Goal: Answer question/provide support: Share knowledge or assist other users

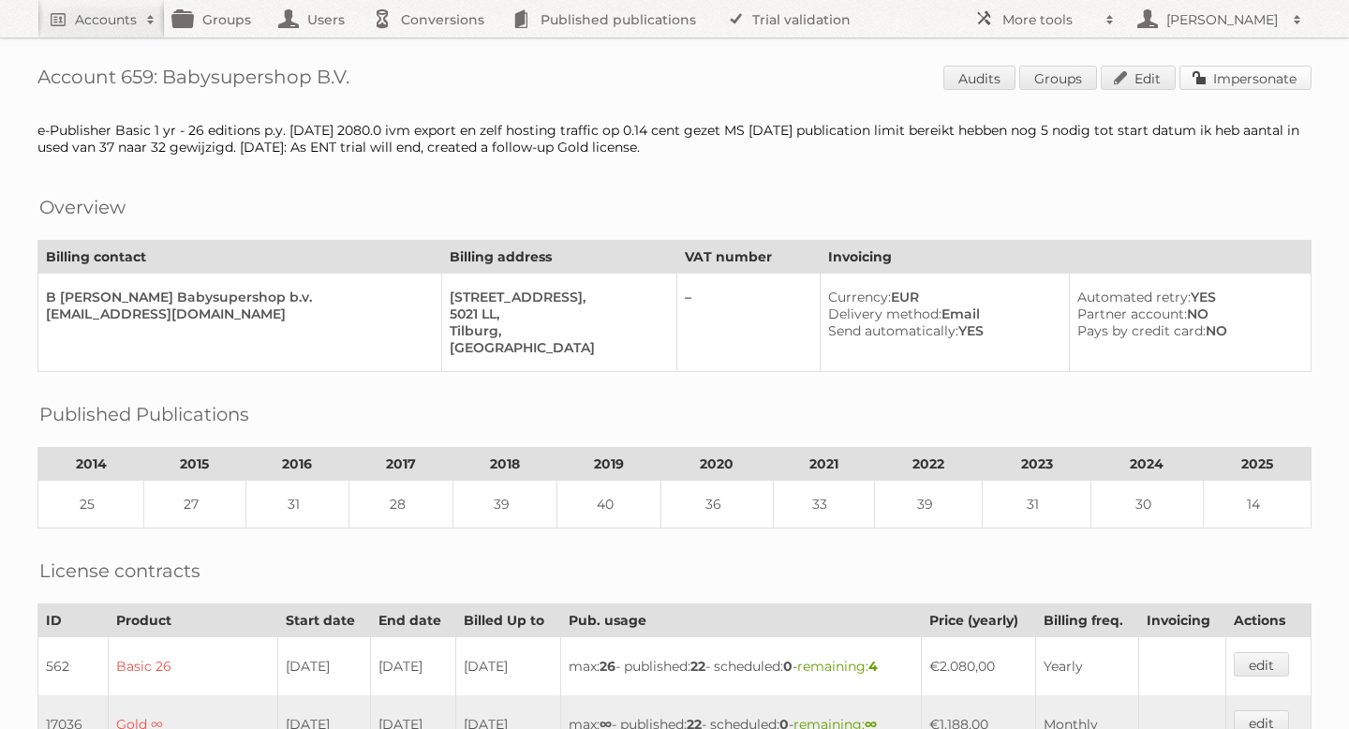
click at [1225, 82] on link "Impersonate" at bounding box center [1246, 78] width 132 height 24
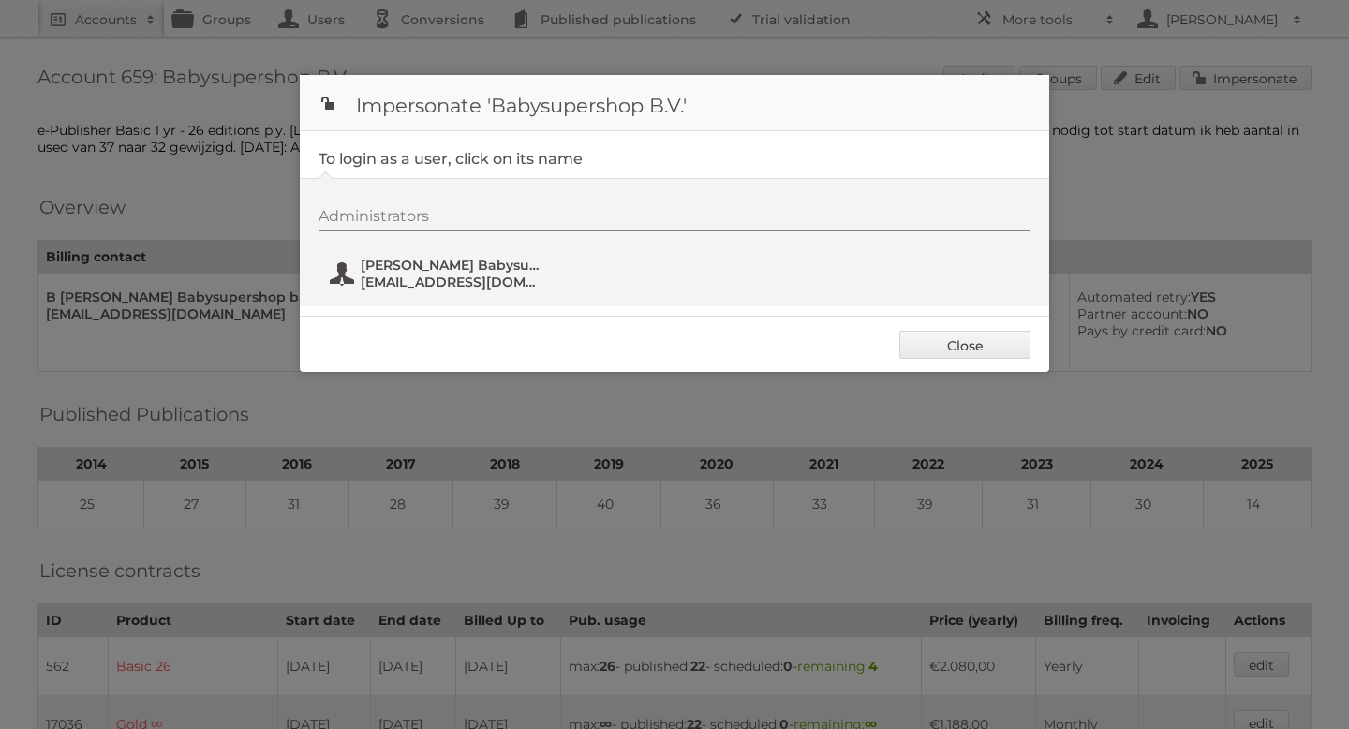
click at [413, 277] on span "[EMAIL_ADDRESS][DOMAIN_NAME]" at bounding box center [452, 282] width 182 height 17
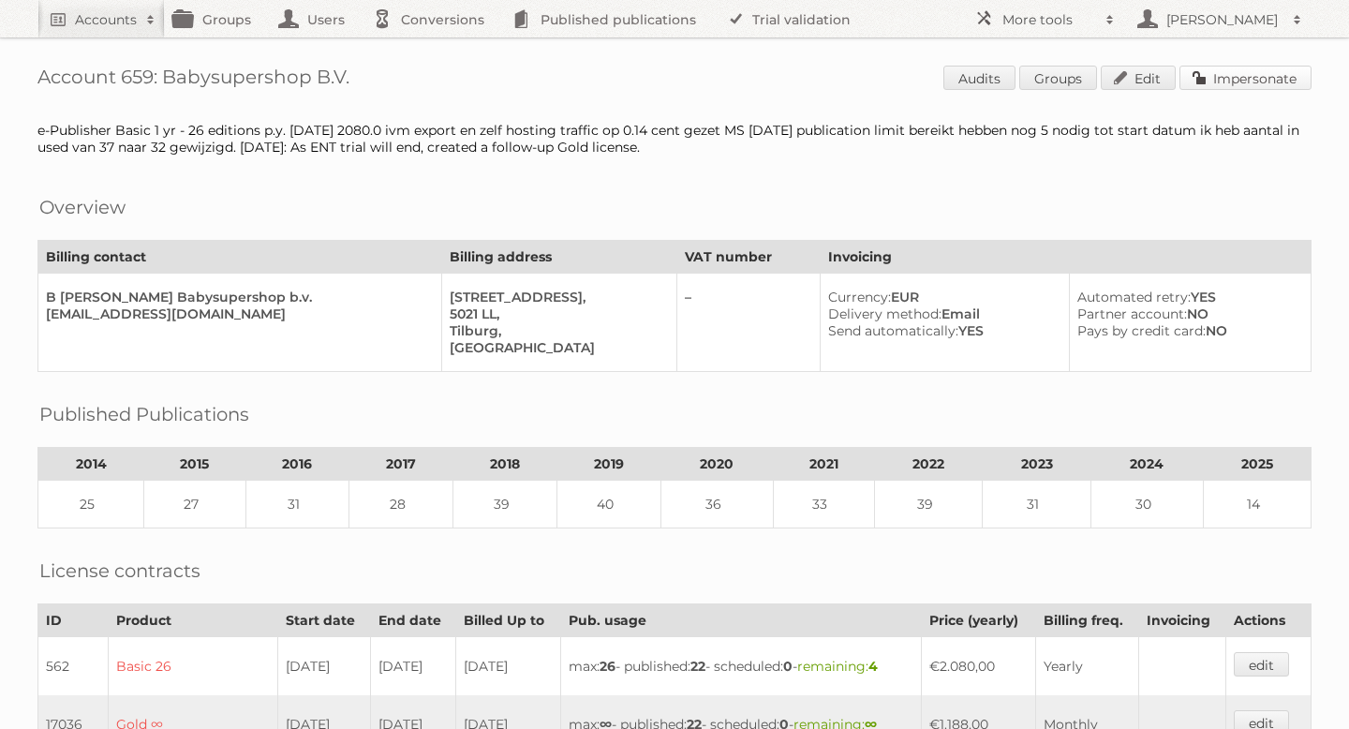
click at [1258, 75] on link "Impersonate" at bounding box center [1246, 78] width 132 height 24
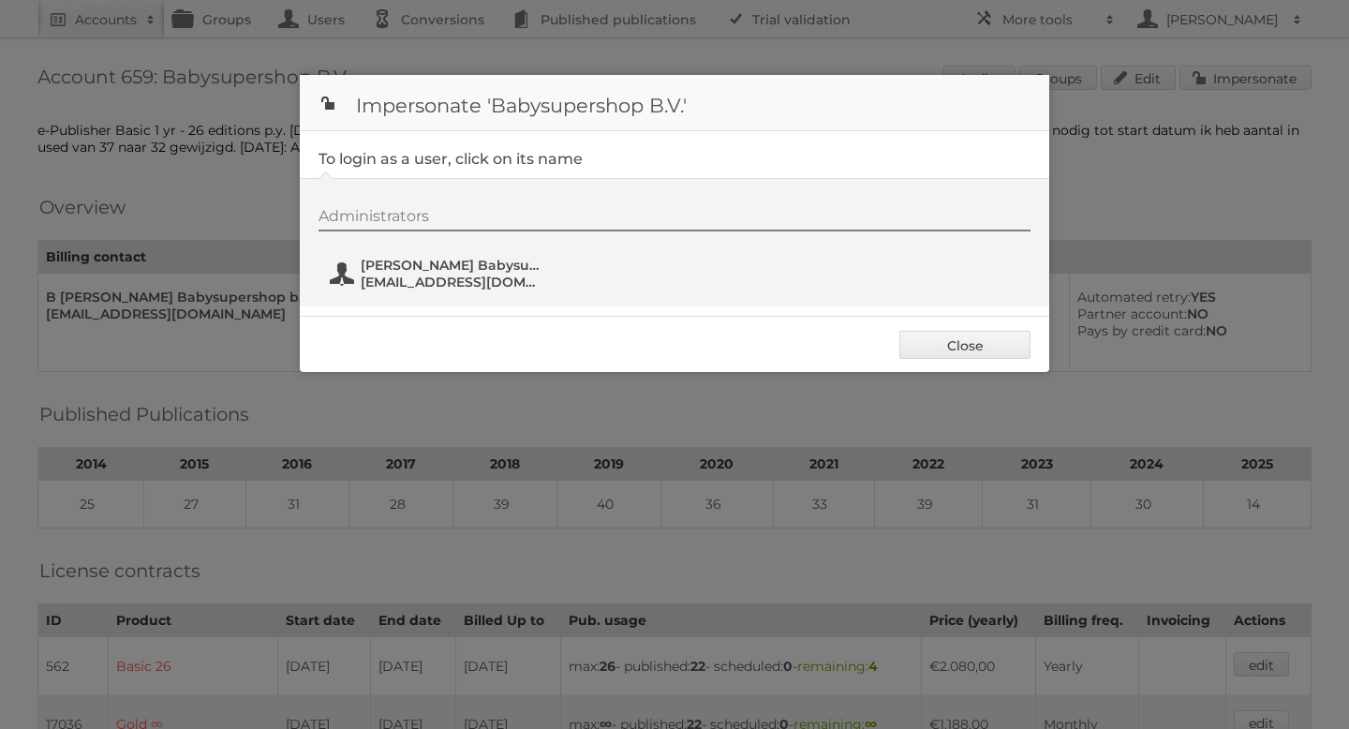
click at [443, 284] on span "vanastenpdk@gmail.com" at bounding box center [452, 282] width 182 height 17
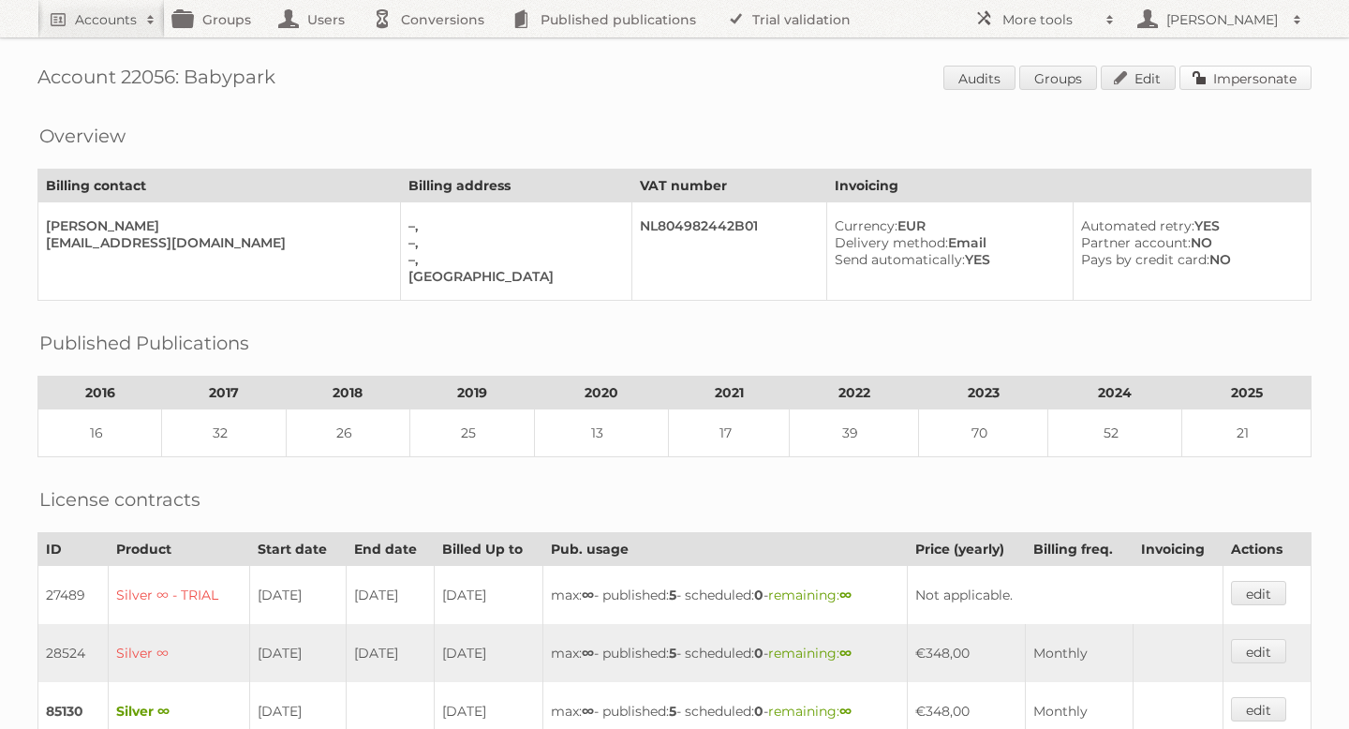
click at [1216, 72] on link "Impersonate" at bounding box center [1246, 78] width 132 height 24
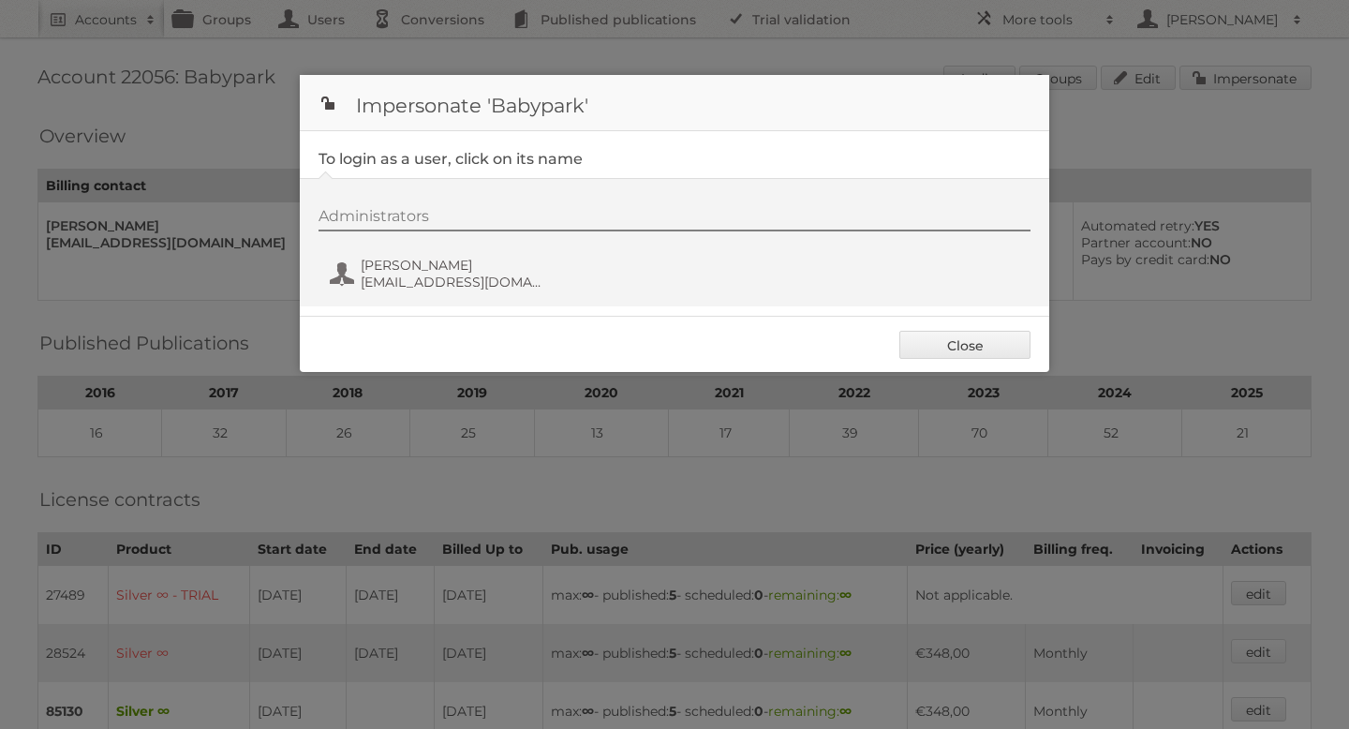
click at [425, 295] on div "Administrators Arie Timmer arie@babypark.nl" at bounding box center [684, 252] width 731 height 90
click at [424, 288] on span "arie@babypark.nl" at bounding box center [452, 282] width 182 height 17
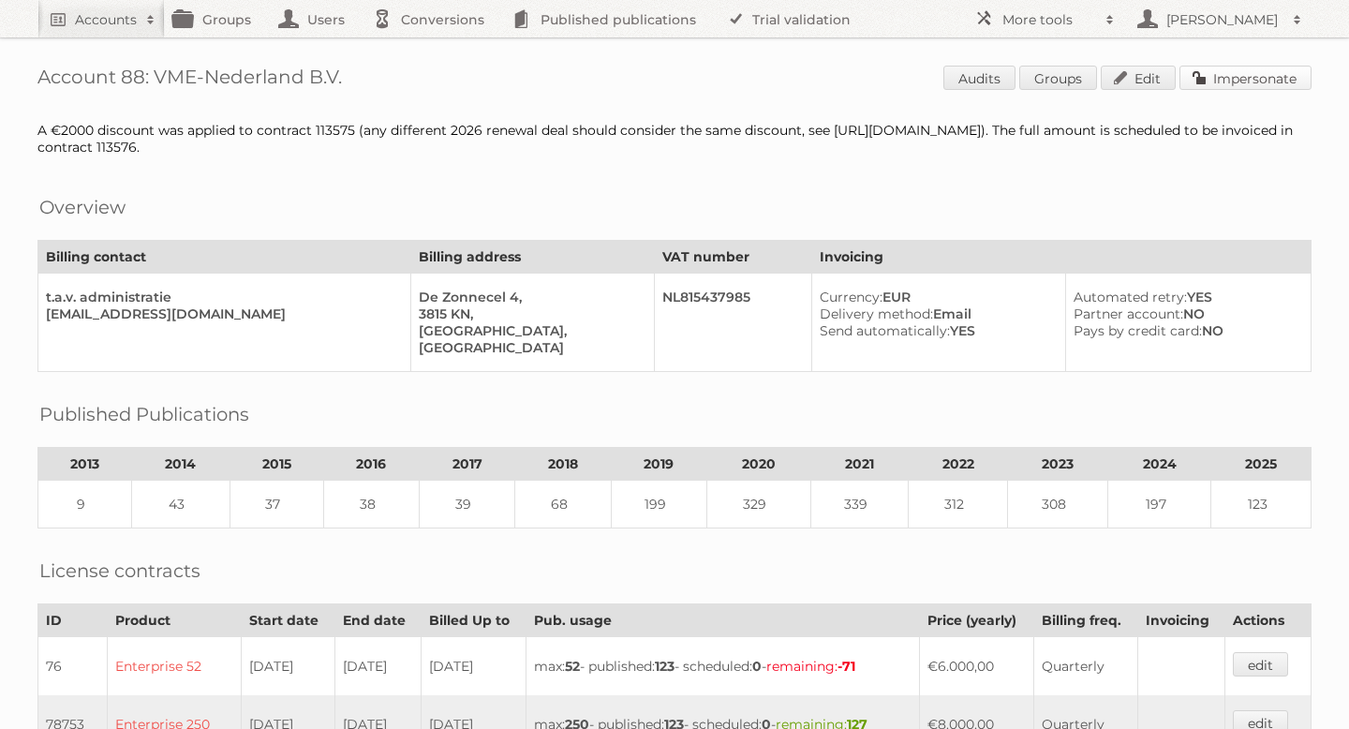
click at [1242, 86] on link "Impersonate" at bounding box center [1246, 78] width 132 height 24
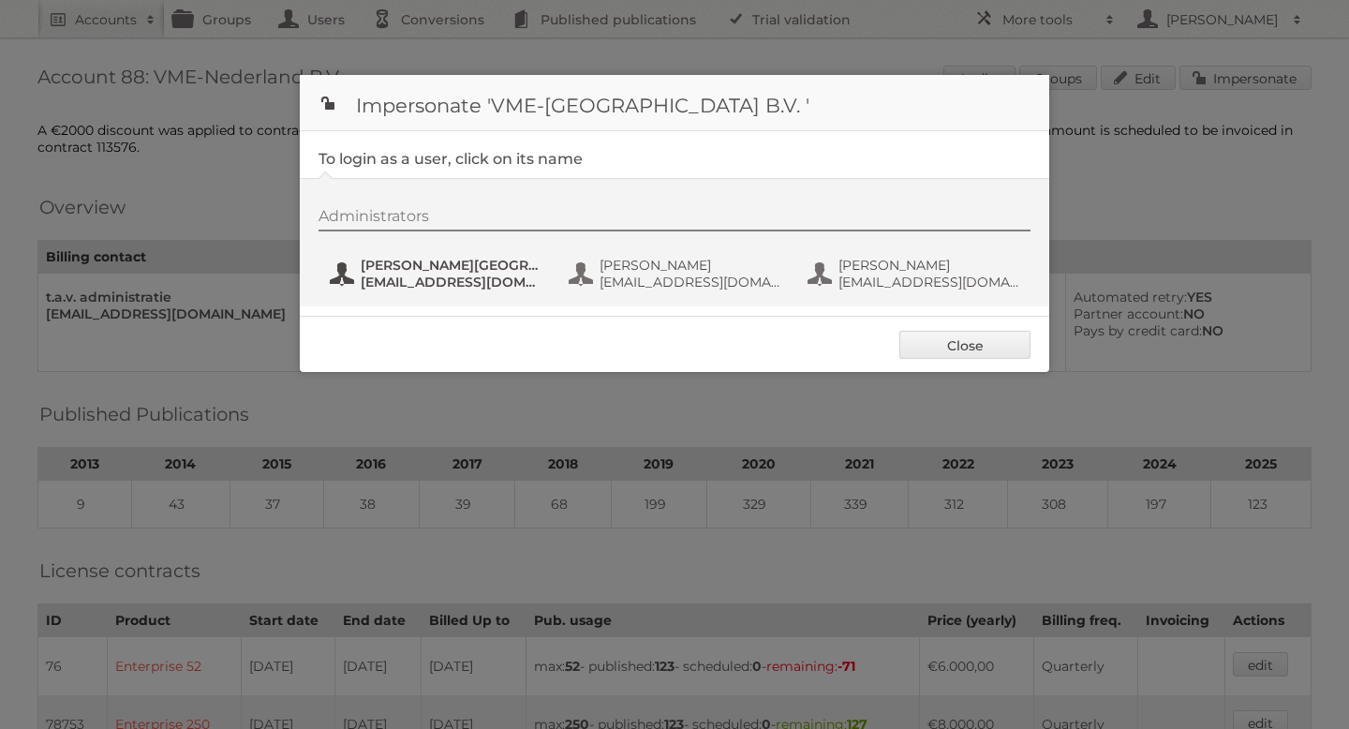
click at [513, 271] on span "[PERSON_NAME][GEOGRAPHIC_DATA]" at bounding box center [452, 265] width 182 height 17
